Goal: Task Accomplishment & Management: Use online tool/utility

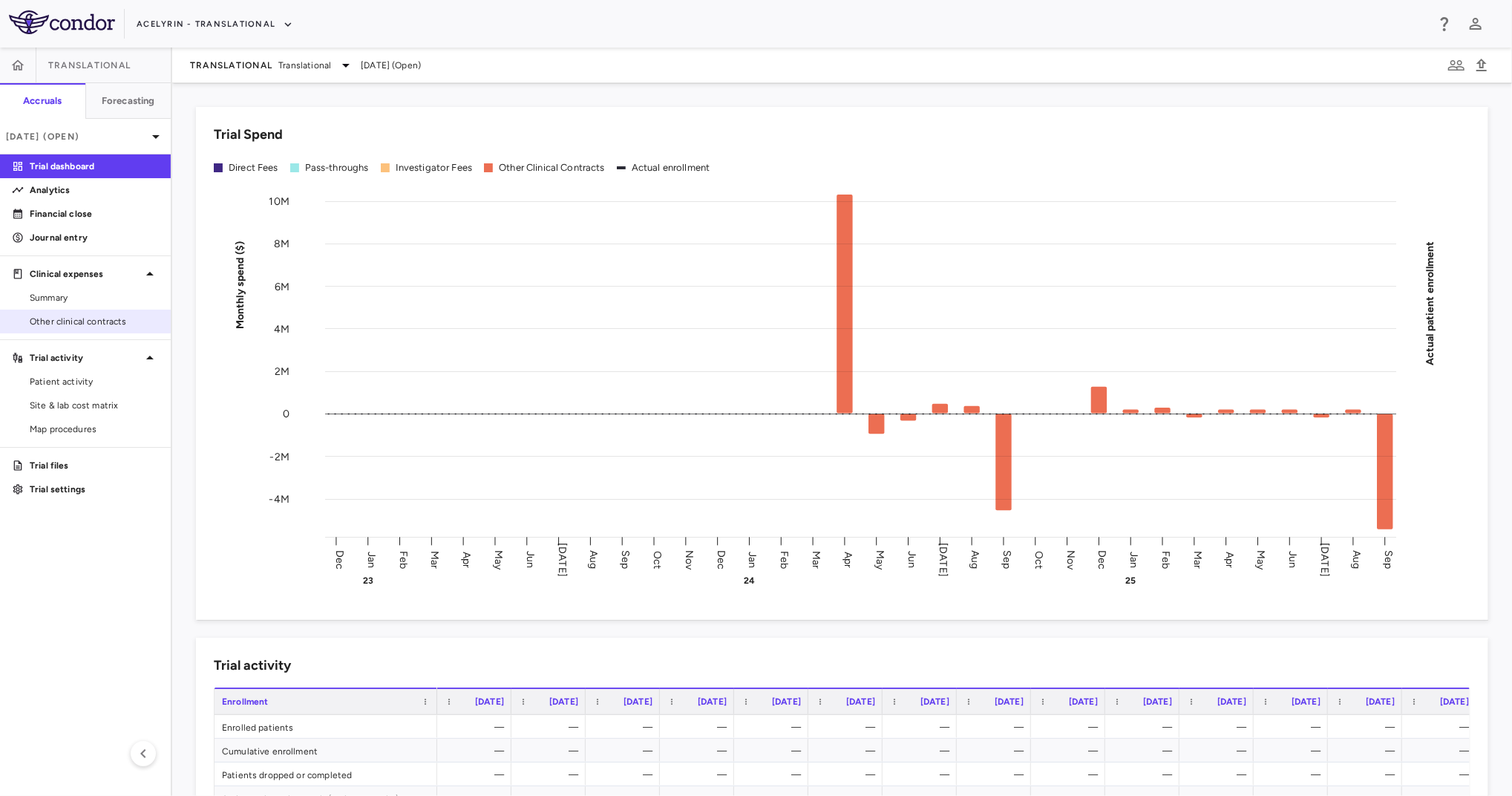
click at [67, 319] on span "Other clinical contracts" at bounding box center [94, 321] width 129 height 13
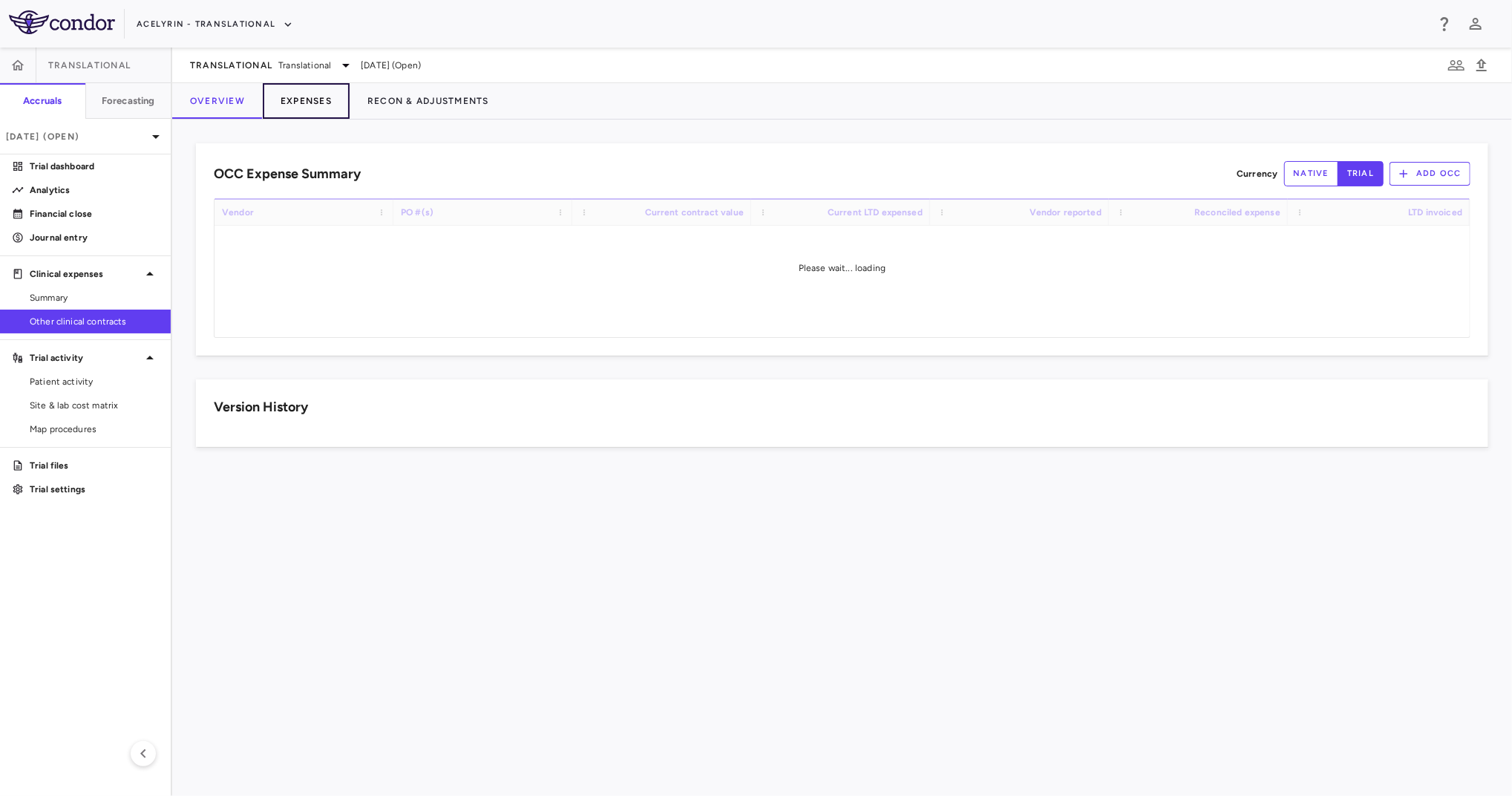
click at [306, 95] on button "Expenses" at bounding box center [306, 100] width 86 height 36
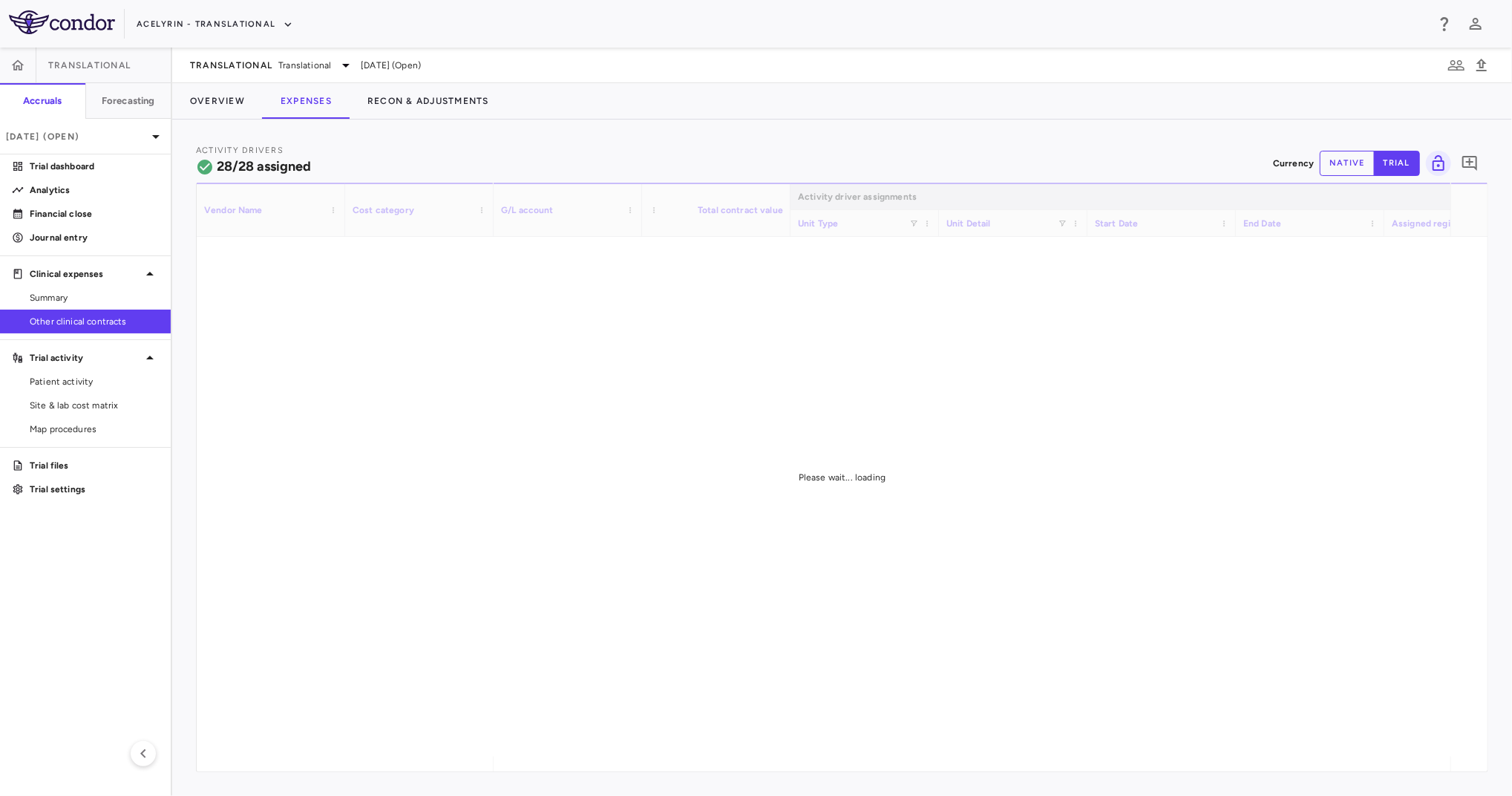
click at [1338, 165] on button "native" at bounding box center [1347, 163] width 55 height 25
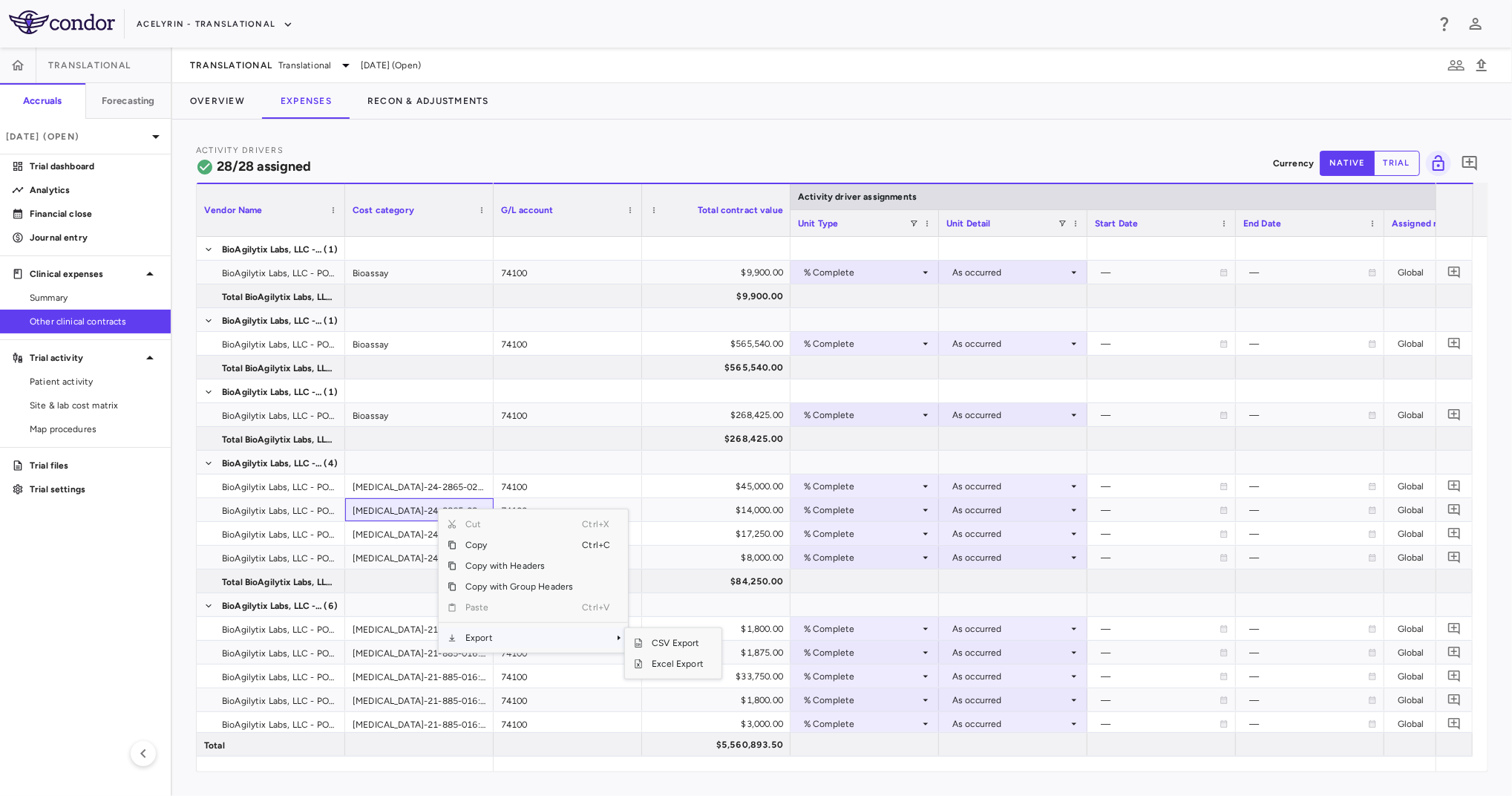
click at [482, 635] on span "Export" at bounding box center [519, 638] width 126 height 21
click at [682, 661] on span "Excel Export" at bounding box center [677, 663] width 70 height 21
click at [519, 134] on div "Activity Drivers 28/28 assigned Currency native trial 0 Vendor Name Drag here t…" at bounding box center [842, 457] width 1340 height 676
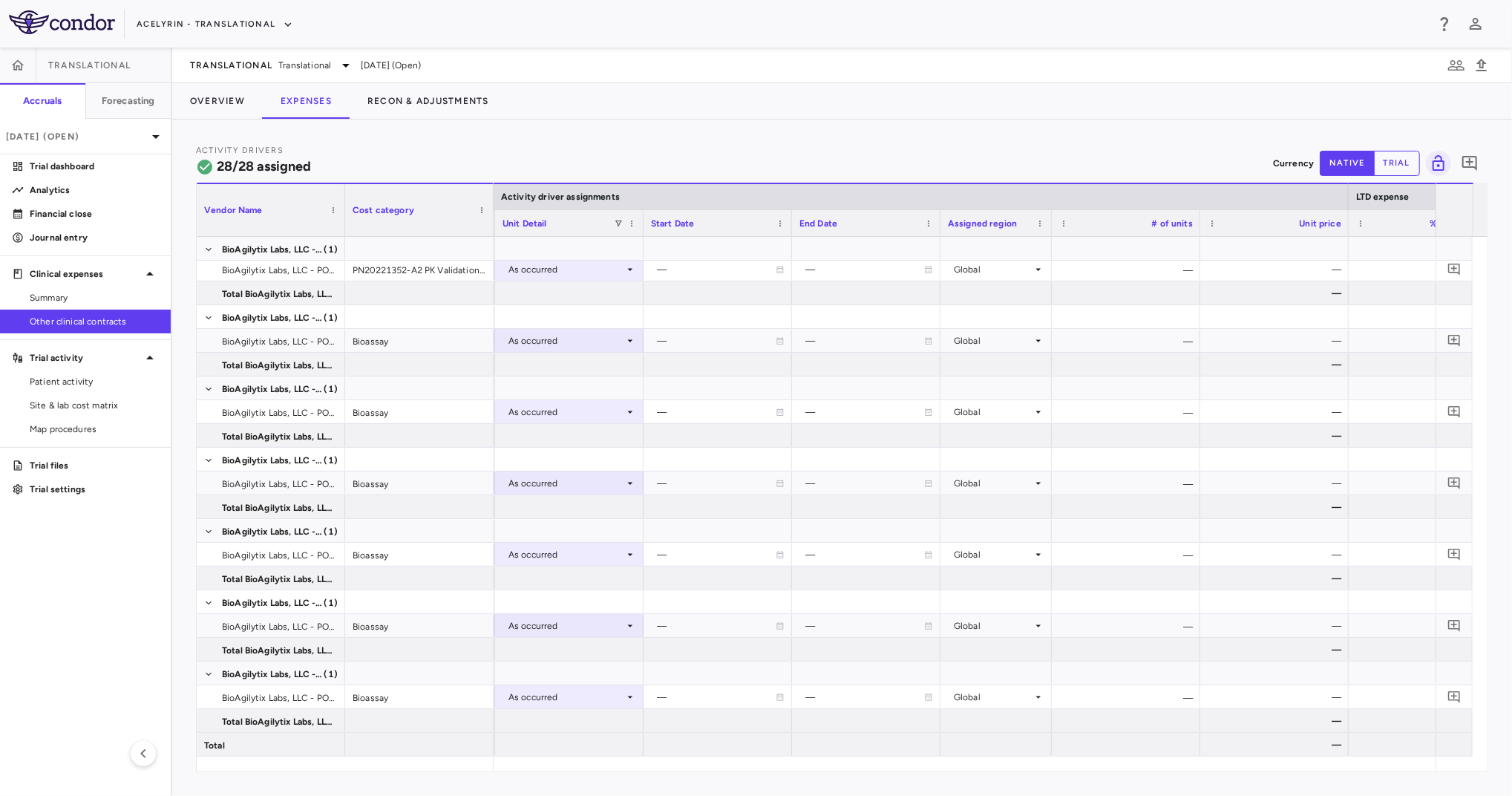
scroll to position [0, 538]
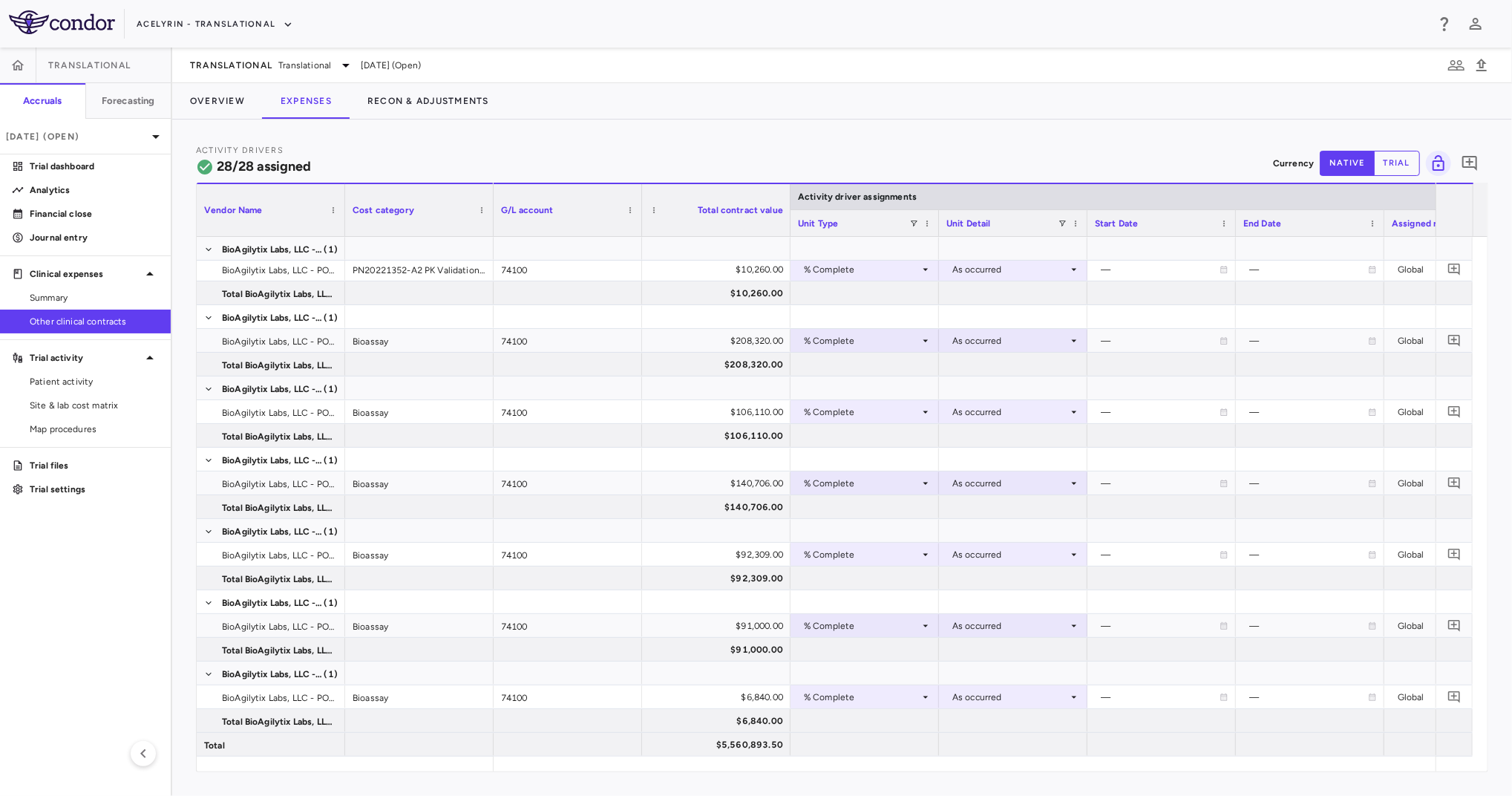
click at [877, 62] on div "Translational Translational [DATE] (Open)" at bounding box center [842, 65] width 1340 height 36
click at [875, 27] on div "Acelyrin - Translational" at bounding box center [780, 24] width 1289 height 24
click at [739, 278] on div "$10,260.00" at bounding box center [719, 269] width 127 height 24
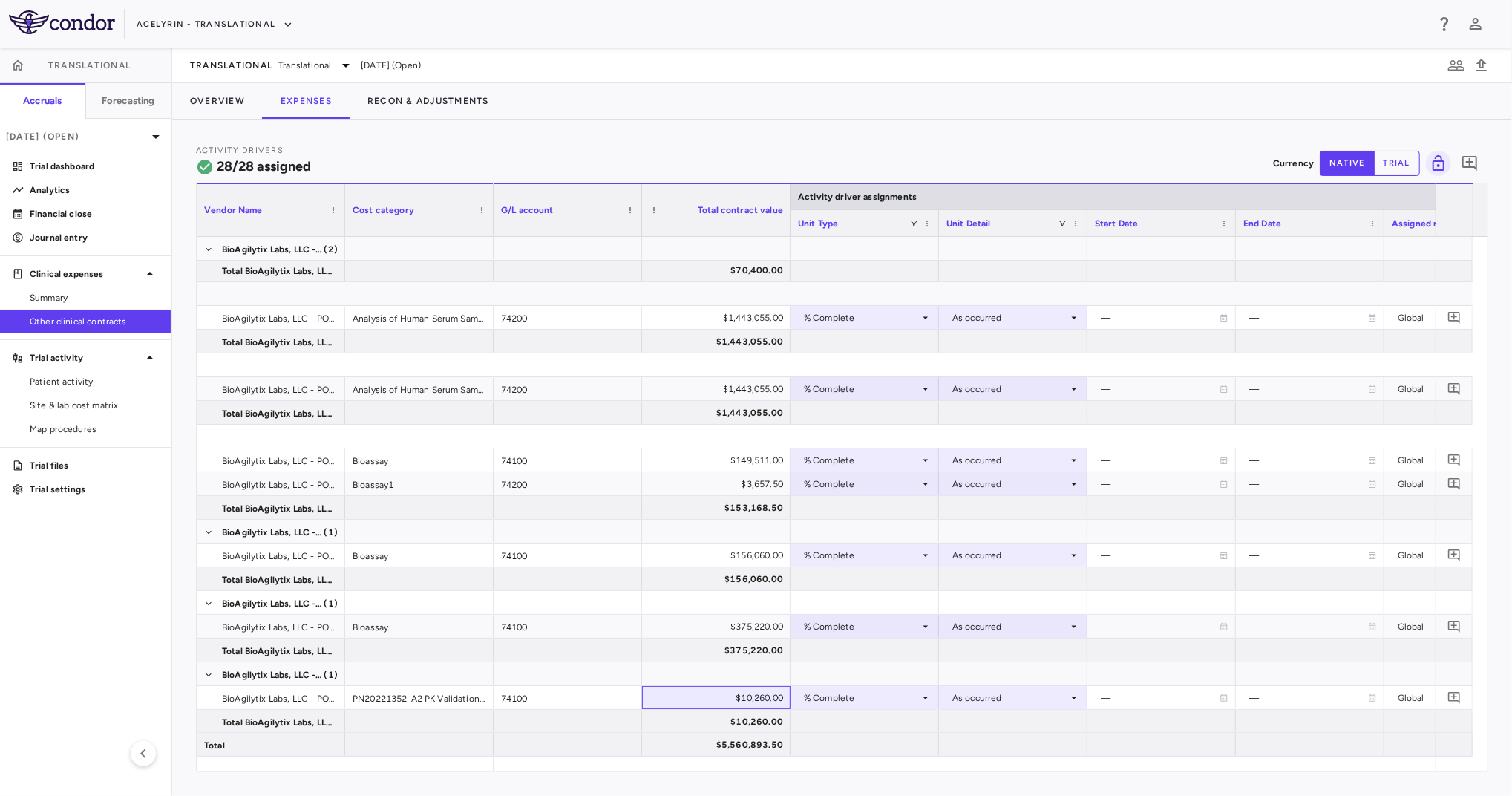
scroll to position [1072, 0]
